Goal: Task Accomplishment & Management: Manage account settings

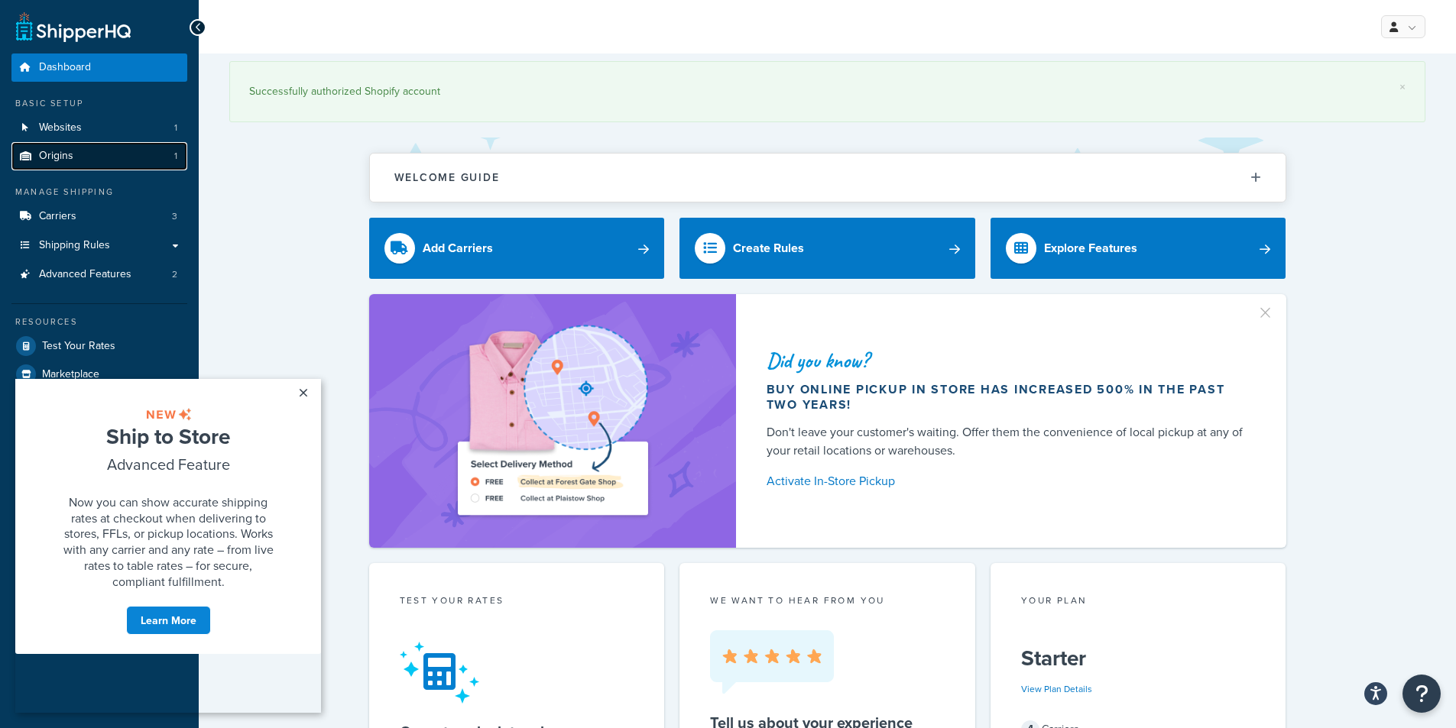
click at [94, 157] on link "Origins 1" at bounding box center [99, 156] width 176 height 28
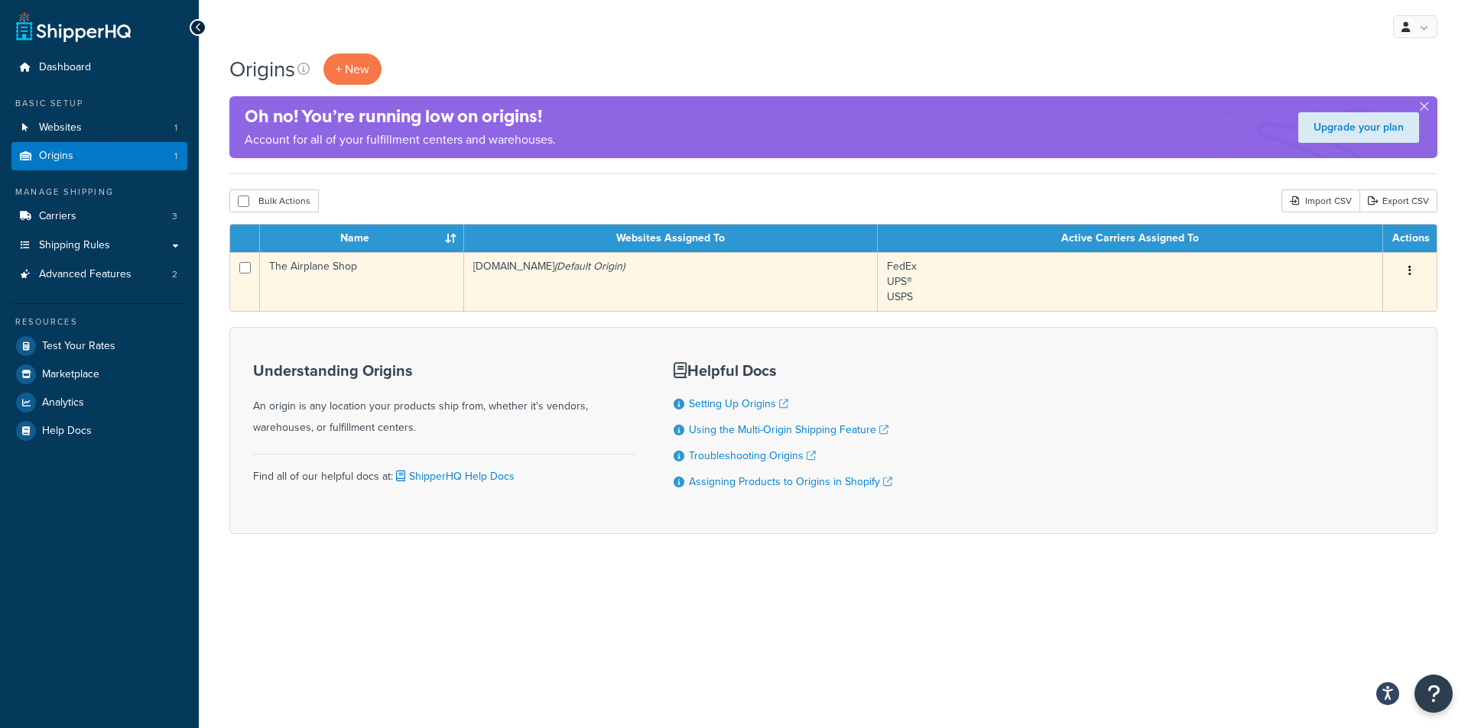
click at [1410, 271] on icon "button" at bounding box center [1409, 270] width 3 height 11
click at [1348, 298] on link "Edit" at bounding box center [1359, 299] width 121 height 31
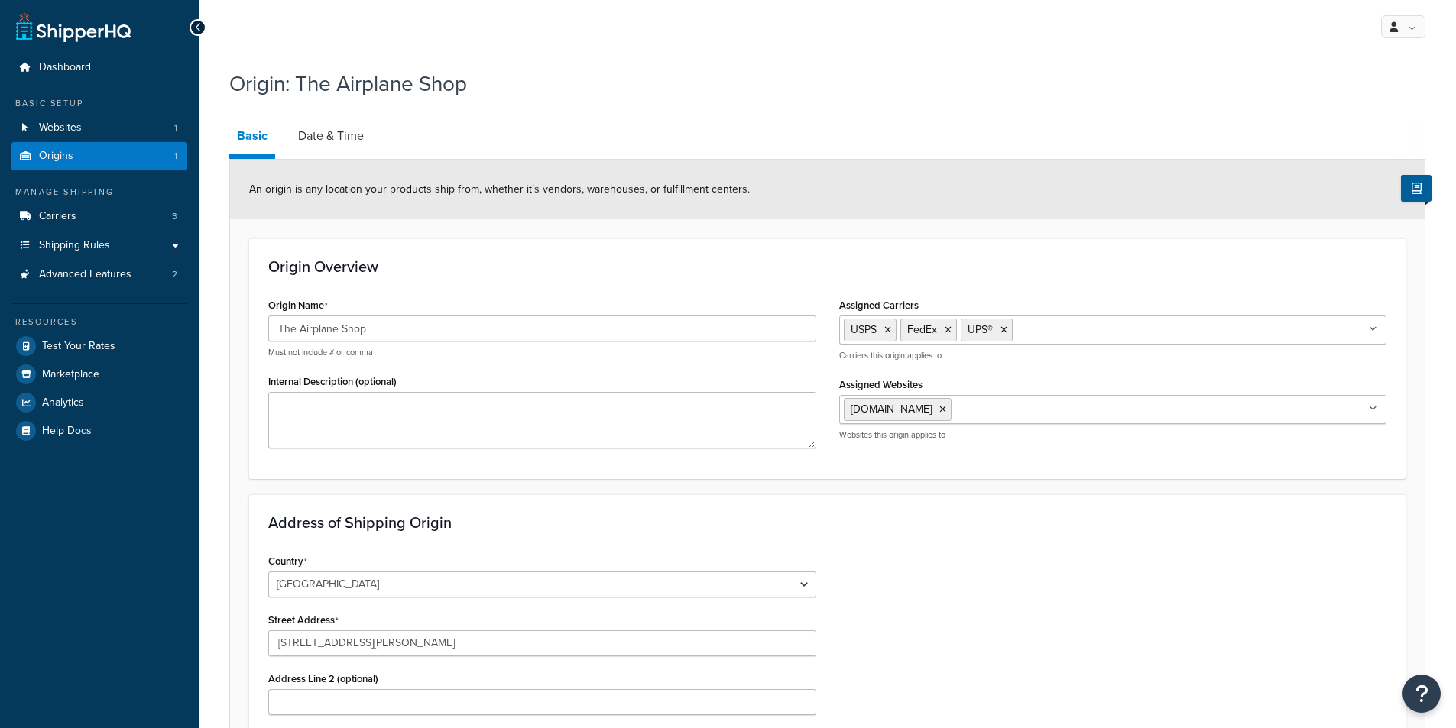
select select "30"
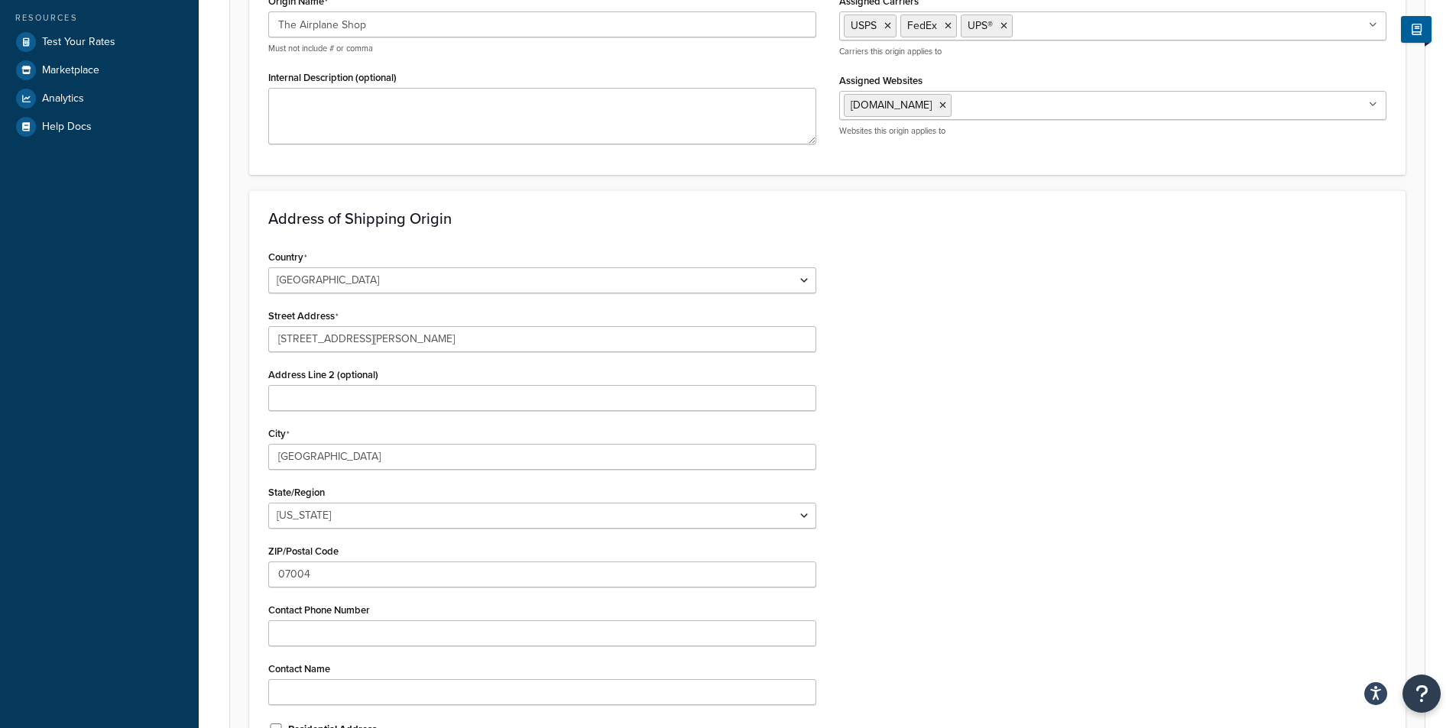
scroll to position [306, 0]
drag, startPoint x: 427, startPoint y: 334, endPoint x: 243, endPoint y: 332, distance: 183.5
click at [243, 332] on form "An origin is any location your products ship from, whether it’s vendors, wareho…" at bounding box center [827, 342] width 1195 height 977
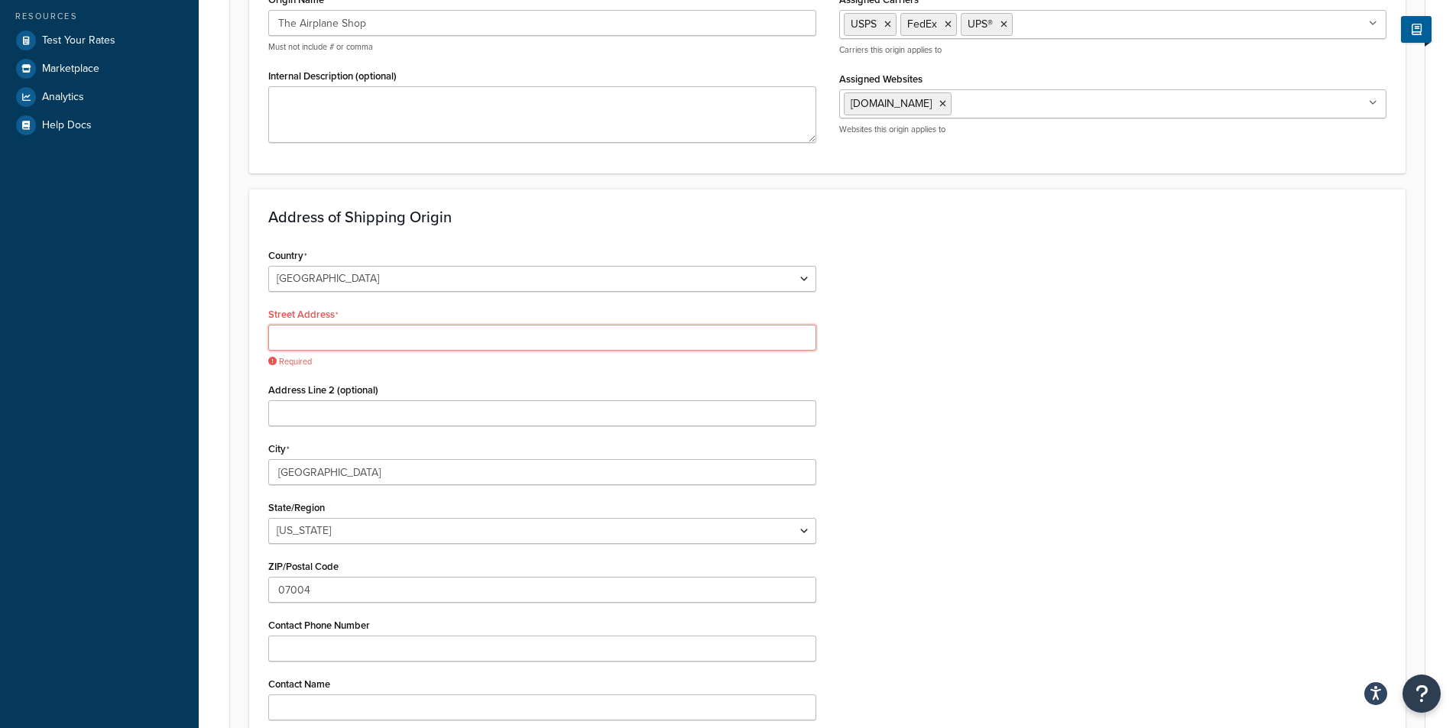
click at [300, 339] on input "Street Address" at bounding box center [542, 338] width 548 height 26
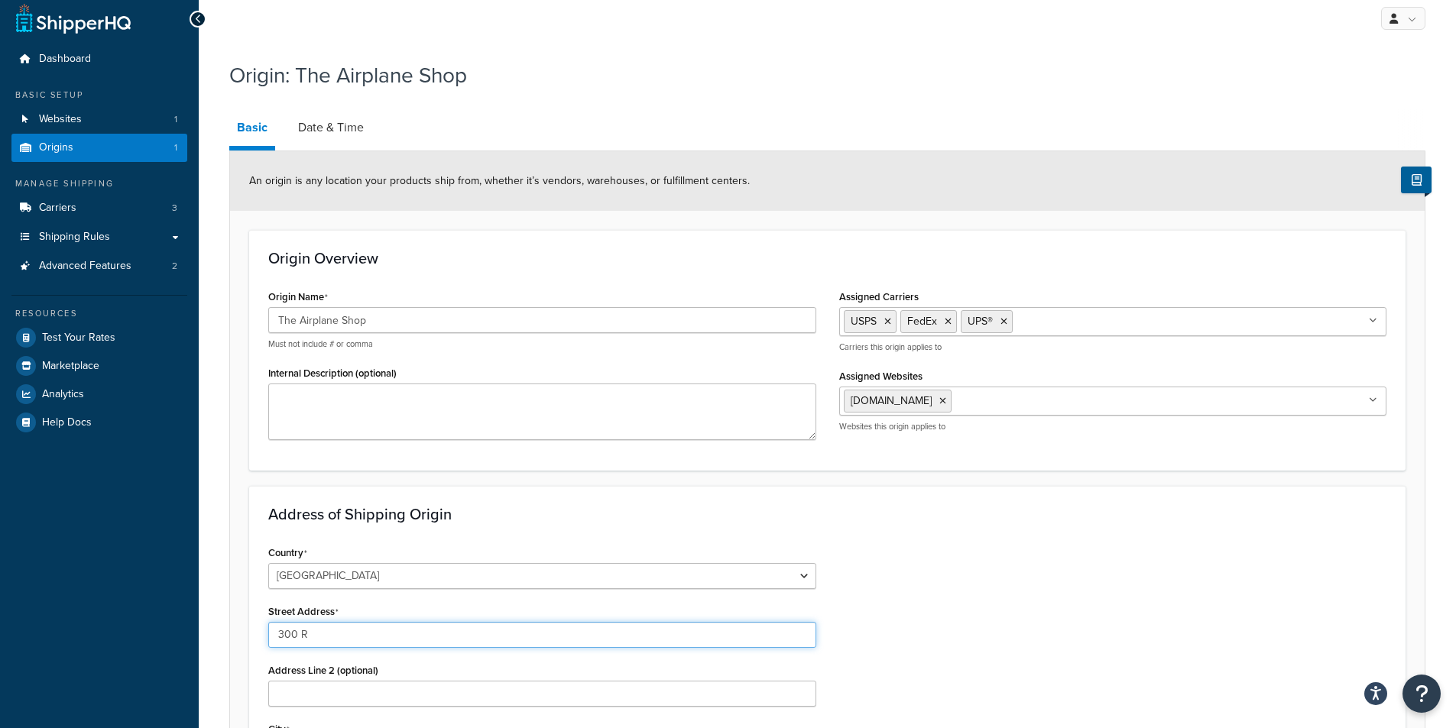
scroll to position [0, 0]
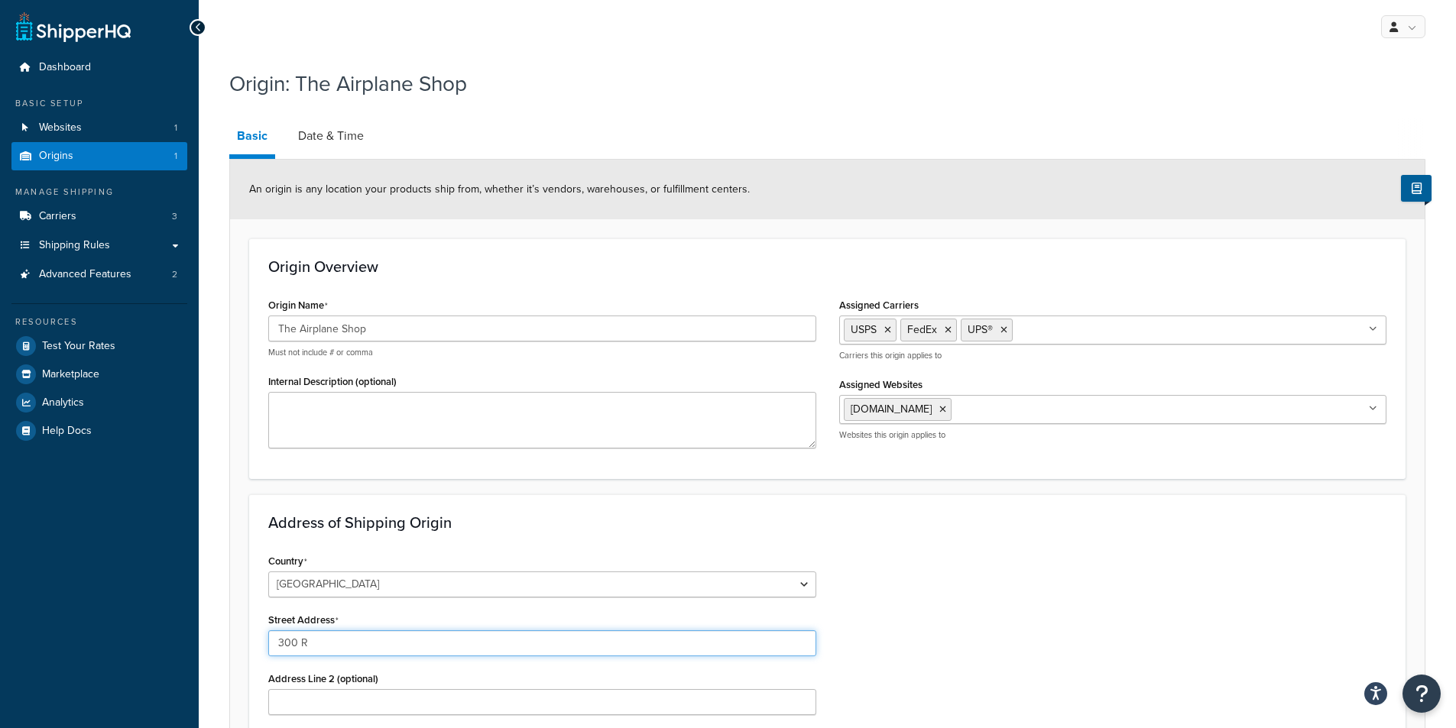
type input "300 R"
click at [36, 149] on link "Origins 1" at bounding box center [99, 156] width 176 height 28
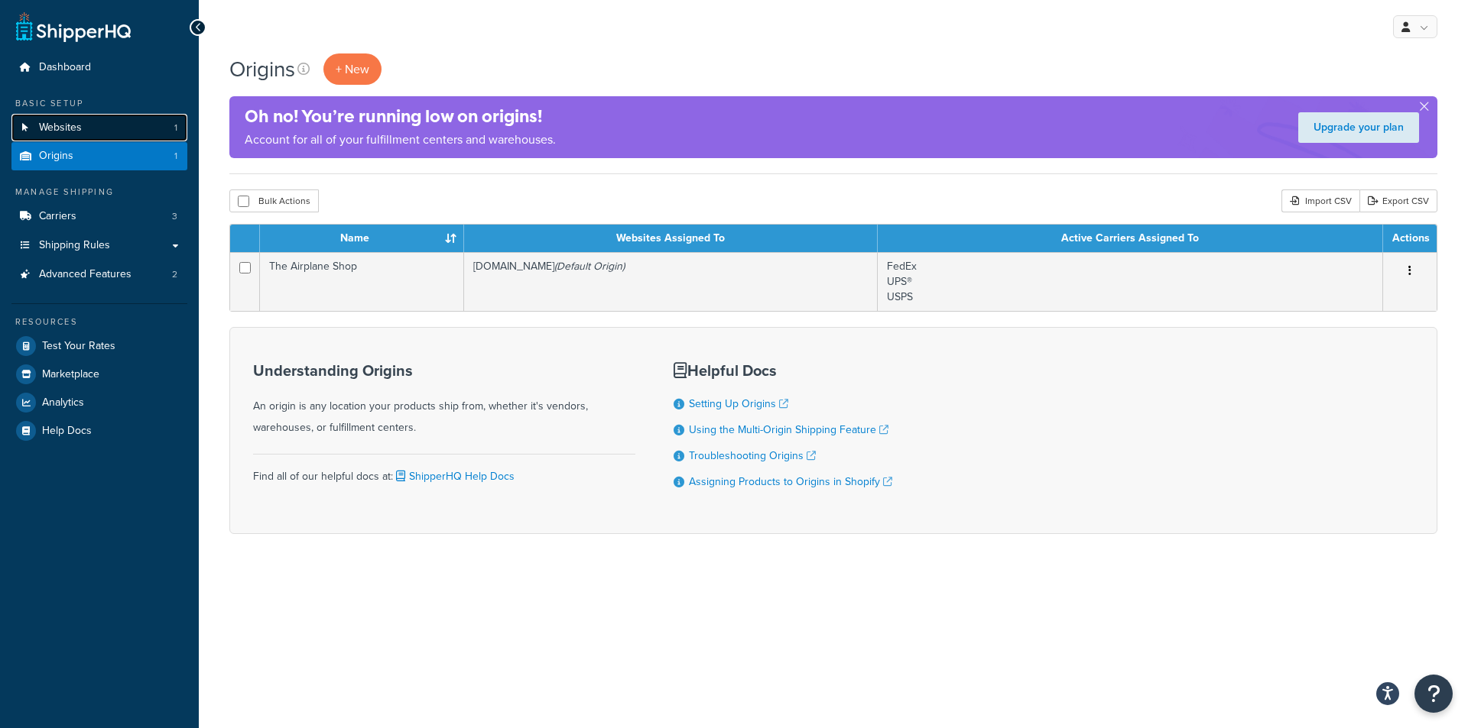
click at [70, 122] on span "Websites" at bounding box center [60, 128] width 43 height 13
